Goal: Task Accomplishment & Management: Use online tool/utility

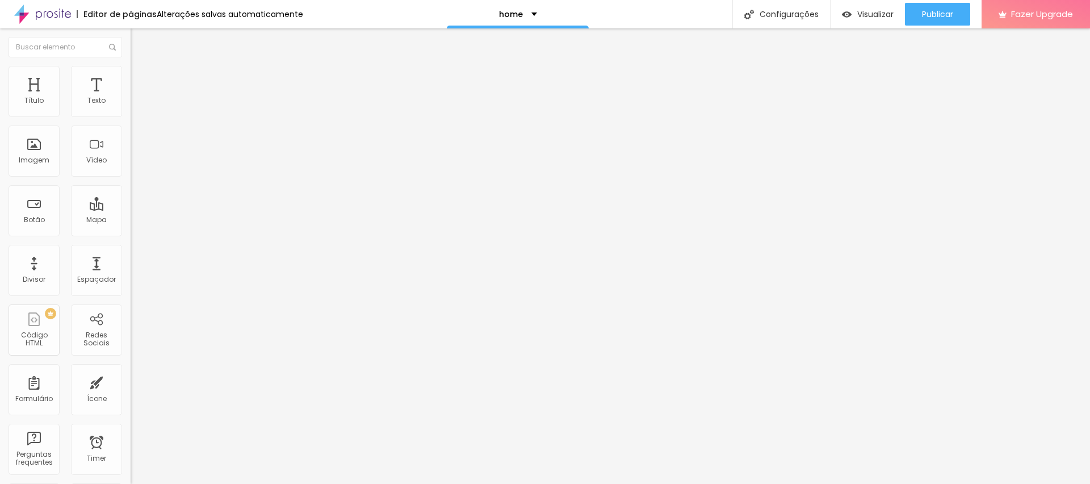
click at [131, 75] on li "Estilo" at bounding box center [196, 71] width 131 height 11
click at [131, 98] on span "Trocar imagem" at bounding box center [162, 93] width 62 height 10
click at [240, 483] on div "Subindo 0/14 arquivos" at bounding box center [545, 487] width 1090 height 7
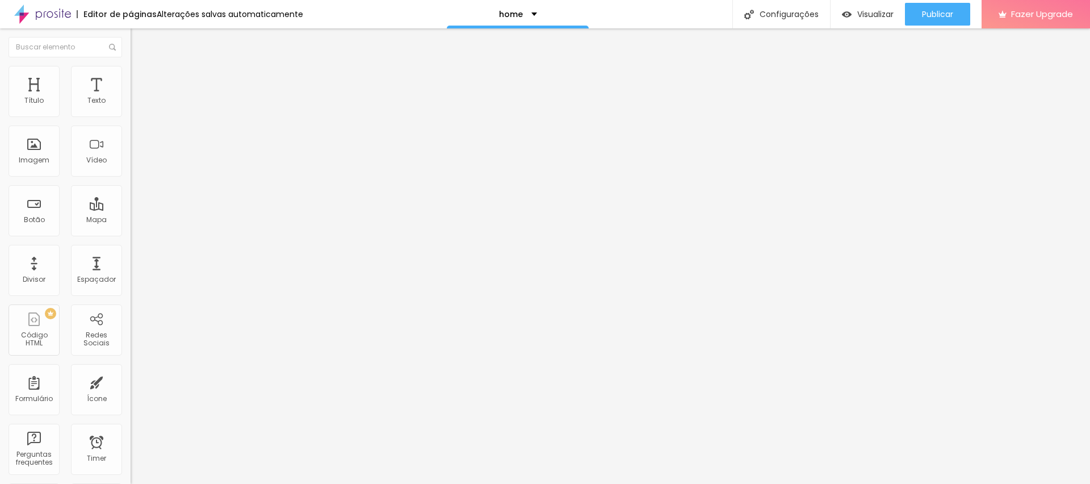
click at [131, 98] on span "Trocar imagem" at bounding box center [162, 93] width 62 height 10
click at [866, 16] on span "Visualizar" at bounding box center [875, 14] width 36 height 9
click at [883, 12] on span "Visualizar" at bounding box center [875, 14] width 36 height 9
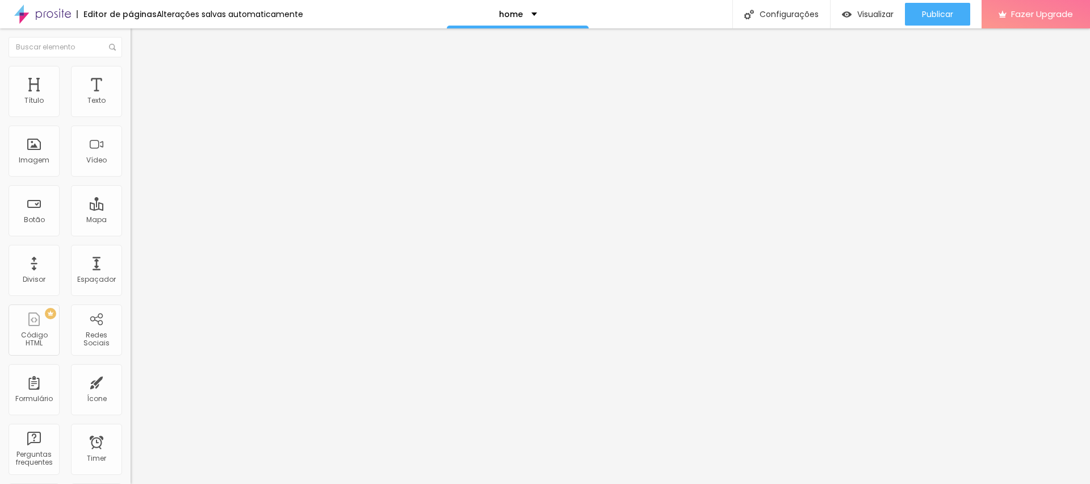
click at [131, 74] on li "Avançado" at bounding box center [196, 71] width 131 height 11
click at [139, 39] on img "button" at bounding box center [143, 41] width 9 height 9
click at [141, 77] on span "Estilo" at bounding box center [150, 74] width 18 height 10
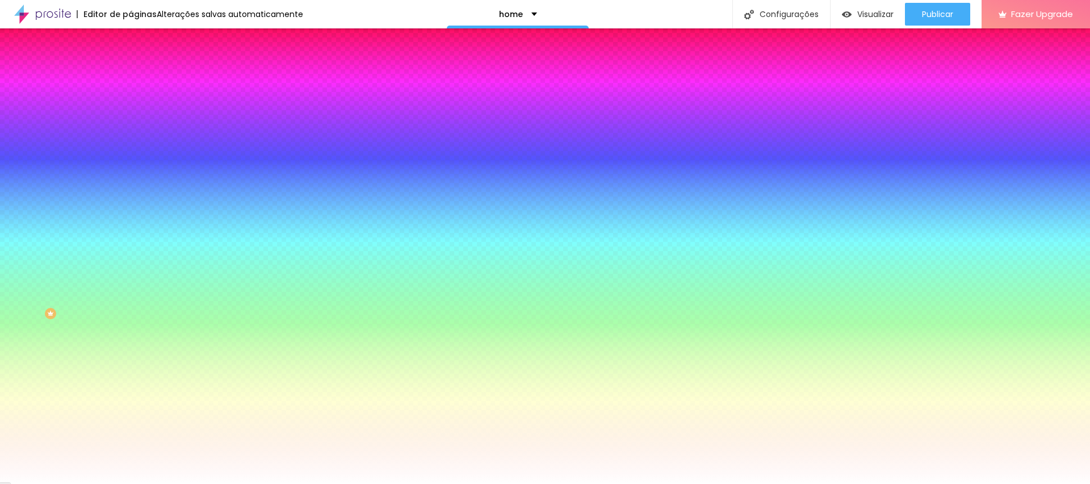
click at [141, 80] on span "Avançado" at bounding box center [159, 85] width 37 height 10
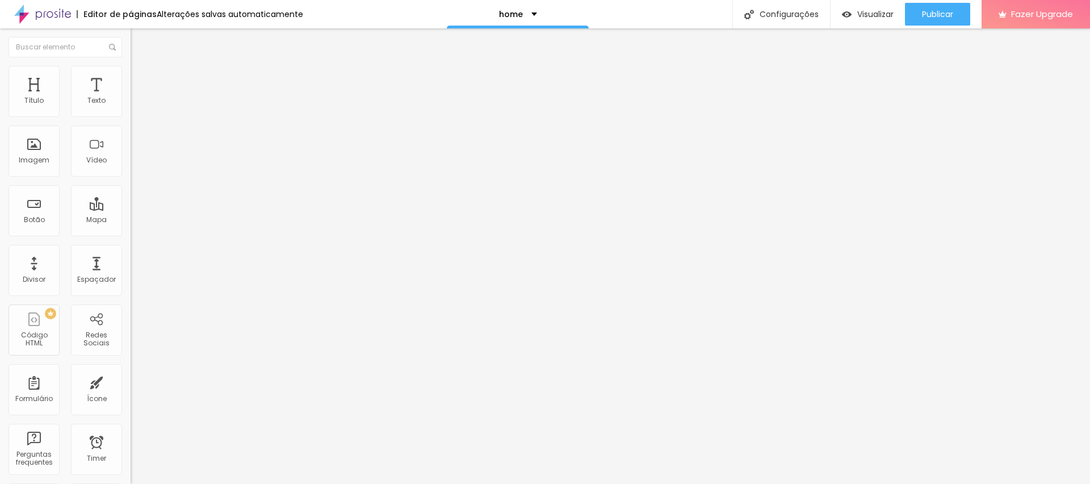
click at [131, 288] on input "text" at bounding box center [199, 293] width 136 height 11
click at [131, 256] on input "text" at bounding box center [199, 261] width 136 height 11
